Goal: Task Accomplishment & Management: Use online tool/utility

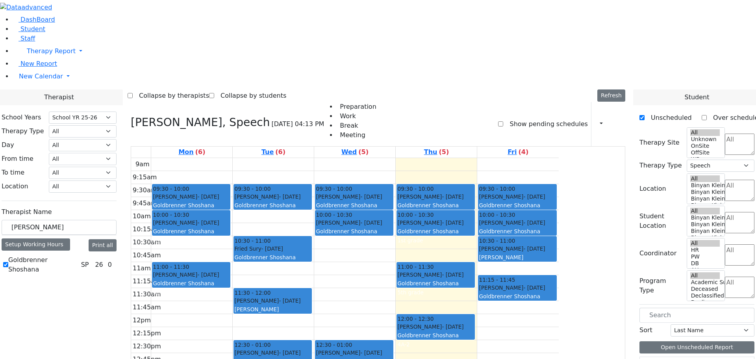
select select "212"
select select "3"
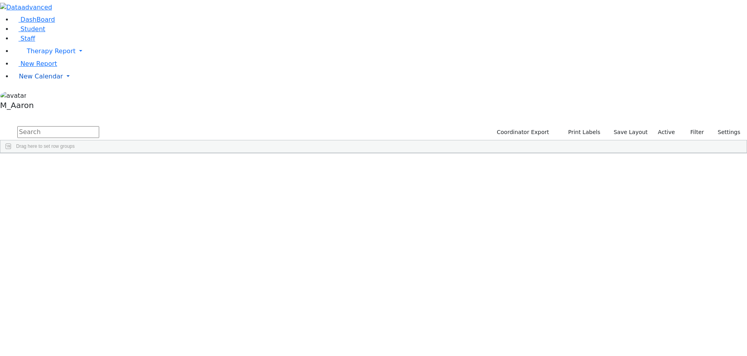
click at [27, 55] on span "New Calendar" at bounding box center [51, 50] width 49 height 7
click at [33, 96] on span "Calendar" at bounding box center [31, 91] width 28 height 7
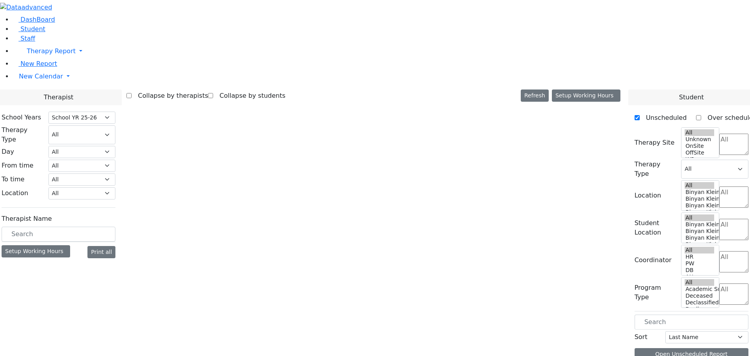
select select "212"
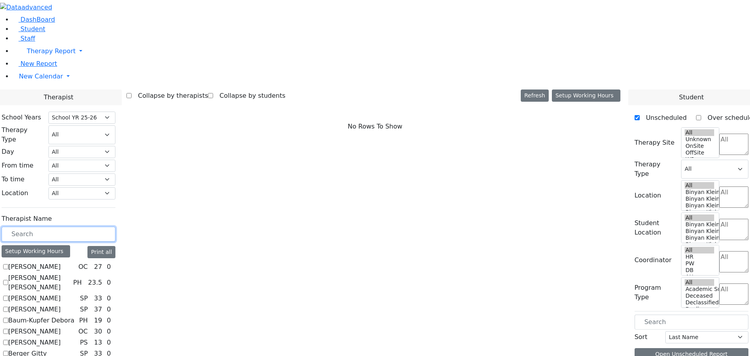
click at [115, 226] on input "text" at bounding box center [59, 233] width 114 height 15
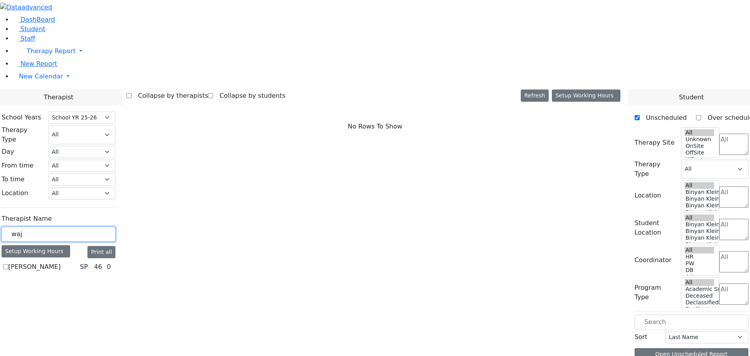
type input "waj"
click at [61, 262] on label "[PERSON_NAME]" at bounding box center [34, 266] width 52 height 9
click at [8, 264] on input "[PERSON_NAME]" at bounding box center [5, 266] width 5 height 5
checkbox input "true"
select select "3"
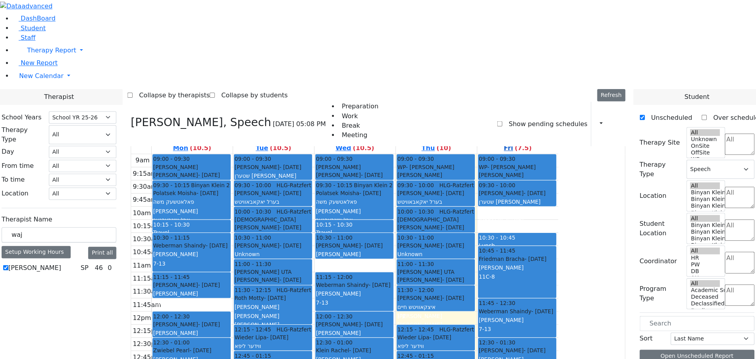
scroll to position [2, 0]
